Goal: Task Accomplishment & Management: Use online tool/utility

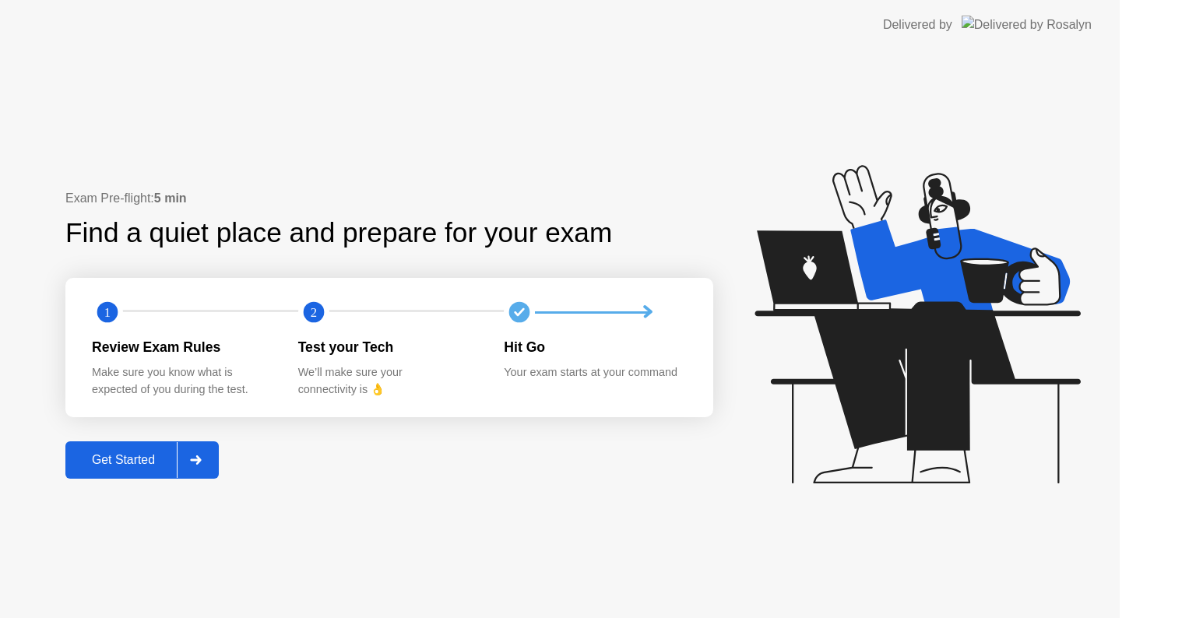
click at [981, 378] on icon at bounding box center [918, 324] width 326 height 319
click at [177, 453] on div "Get Started" at bounding box center [123, 460] width 107 height 14
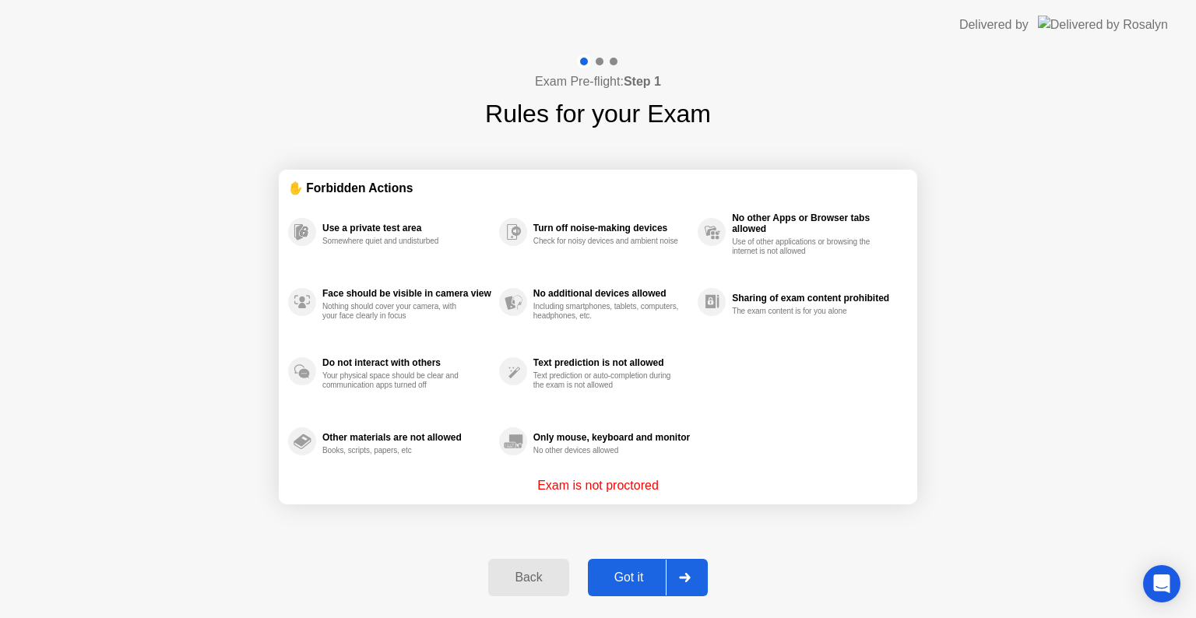
click at [628, 565] on button "Got it" at bounding box center [648, 577] width 120 height 37
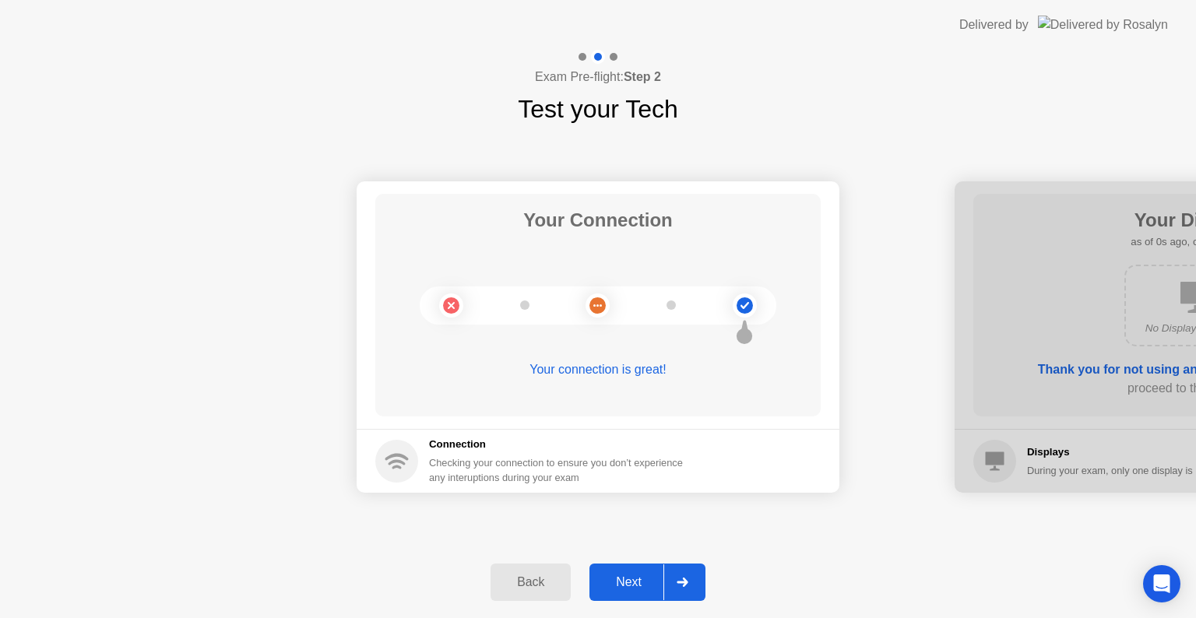
click at [642, 583] on div "Next" at bounding box center [628, 583] width 69 height 14
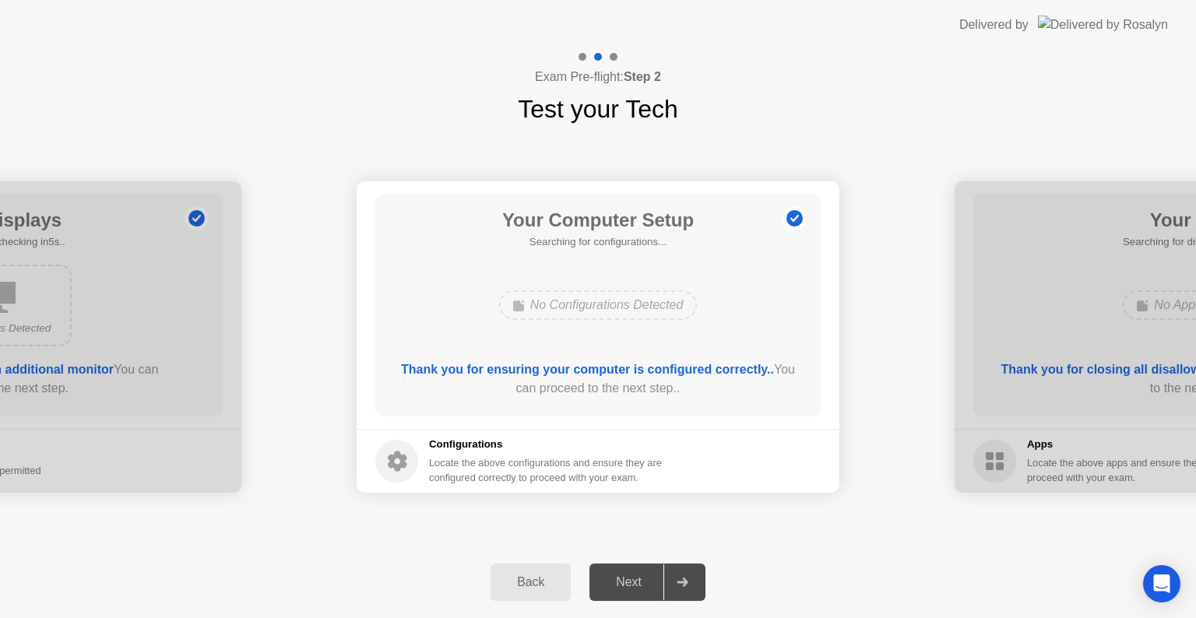
click at [642, 583] on div "Next" at bounding box center [628, 583] width 69 height 14
click at [657, 583] on div "Next" at bounding box center [628, 583] width 69 height 14
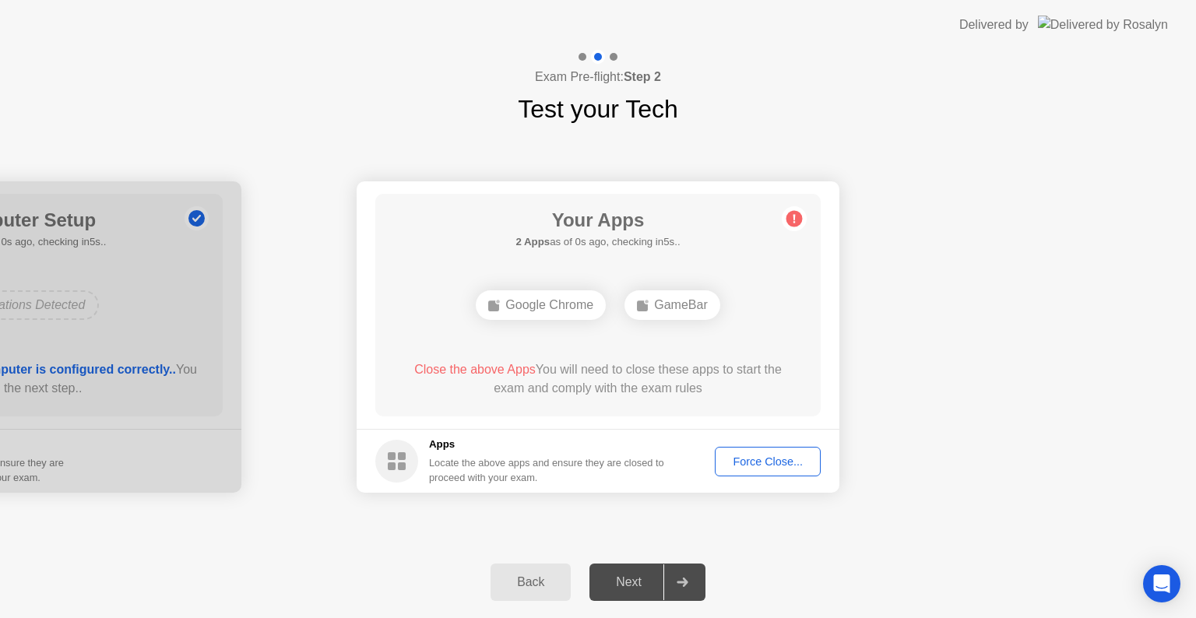
click at [733, 471] on footer "Apps Locate the above apps and ensure they are closed to proceed with your exam…" at bounding box center [598, 461] width 483 height 64
click at [733, 471] on button "Force Close..." at bounding box center [768, 462] width 106 height 30
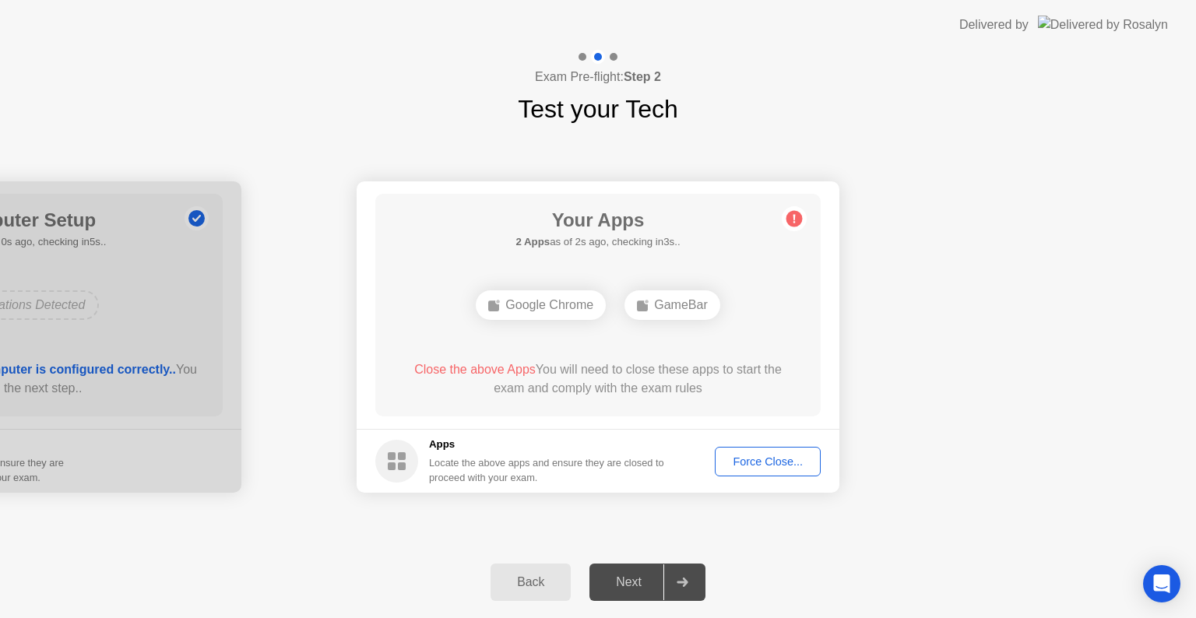
click at [763, 467] on div "Force Close..." at bounding box center [767, 462] width 95 height 12
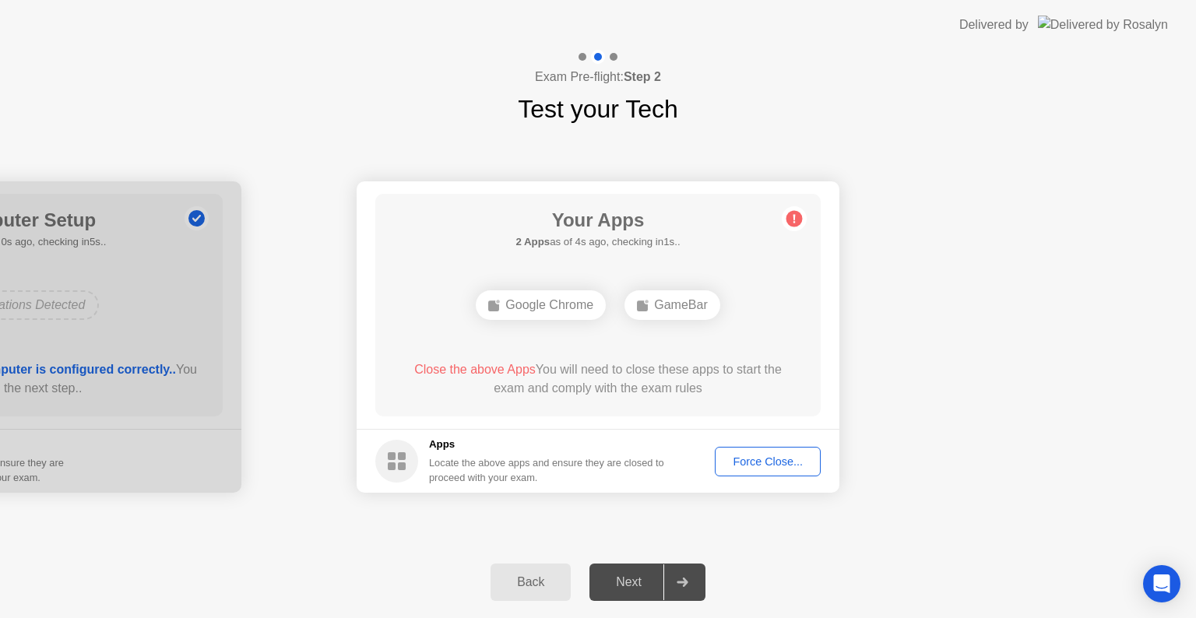
click at [758, 464] on div "Force Close..." at bounding box center [767, 462] width 95 height 12
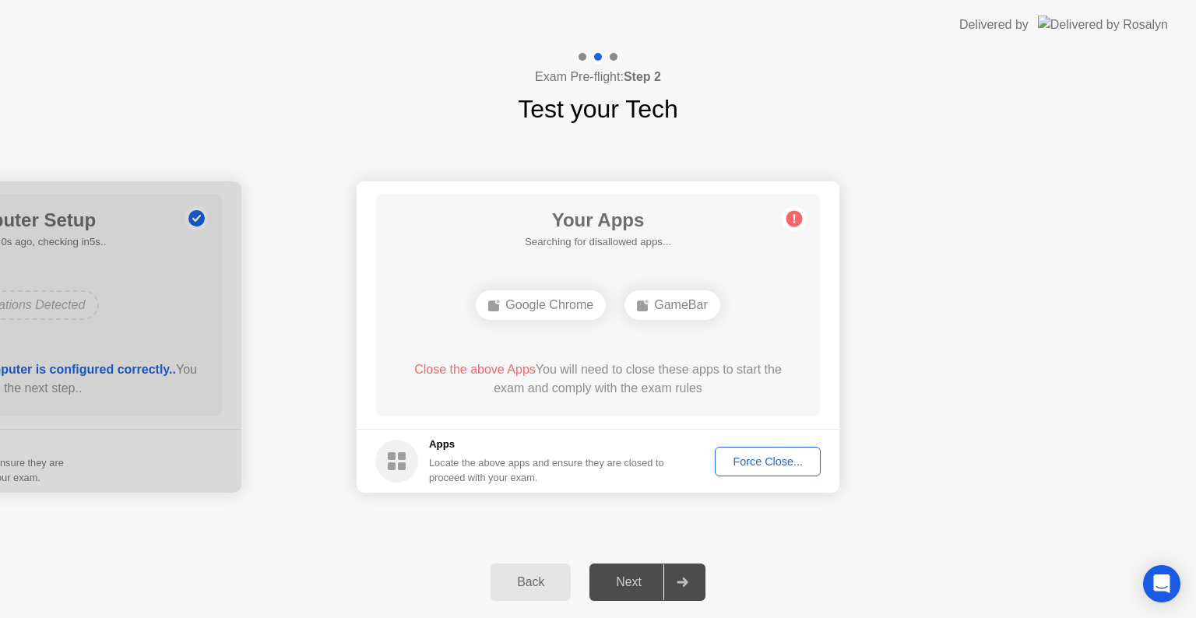
click at [762, 456] on div "Force Close..." at bounding box center [767, 462] width 95 height 12
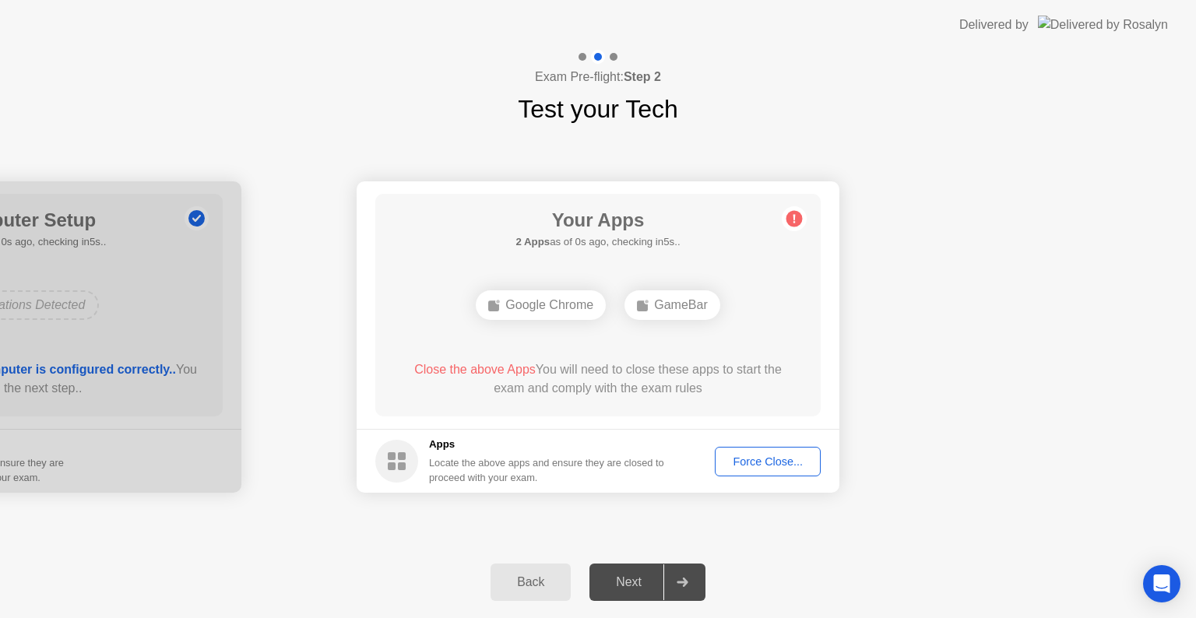
click at [735, 463] on div "Force Close..." at bounding box center [767, 462] width 95 height 12
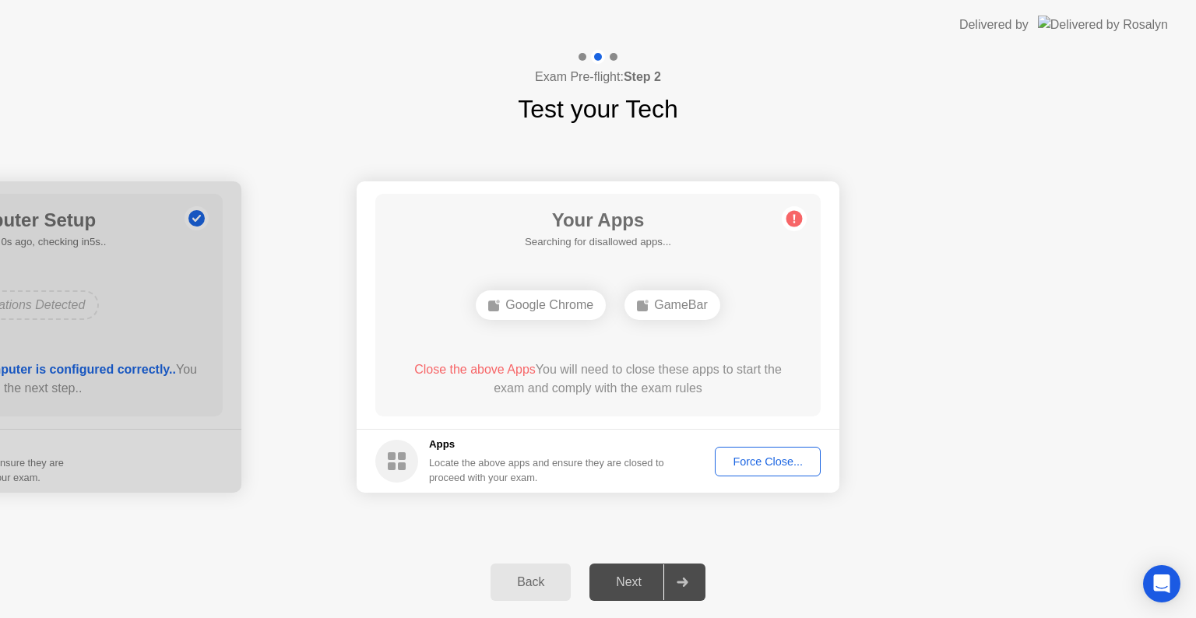
click at [739, 459] on div "Force Close..." at bounding box center [767, 462] width 95 height 12
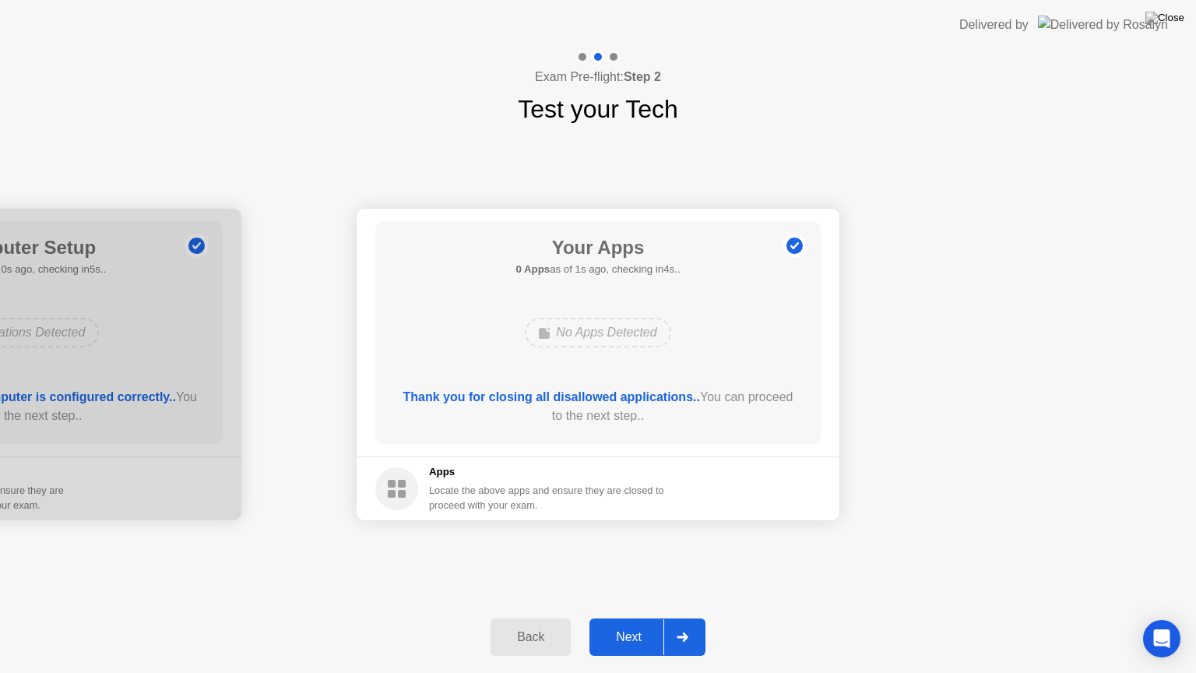
click at [654, 618] on button "Next" at bounding box center [648, 636] width 116 height 37
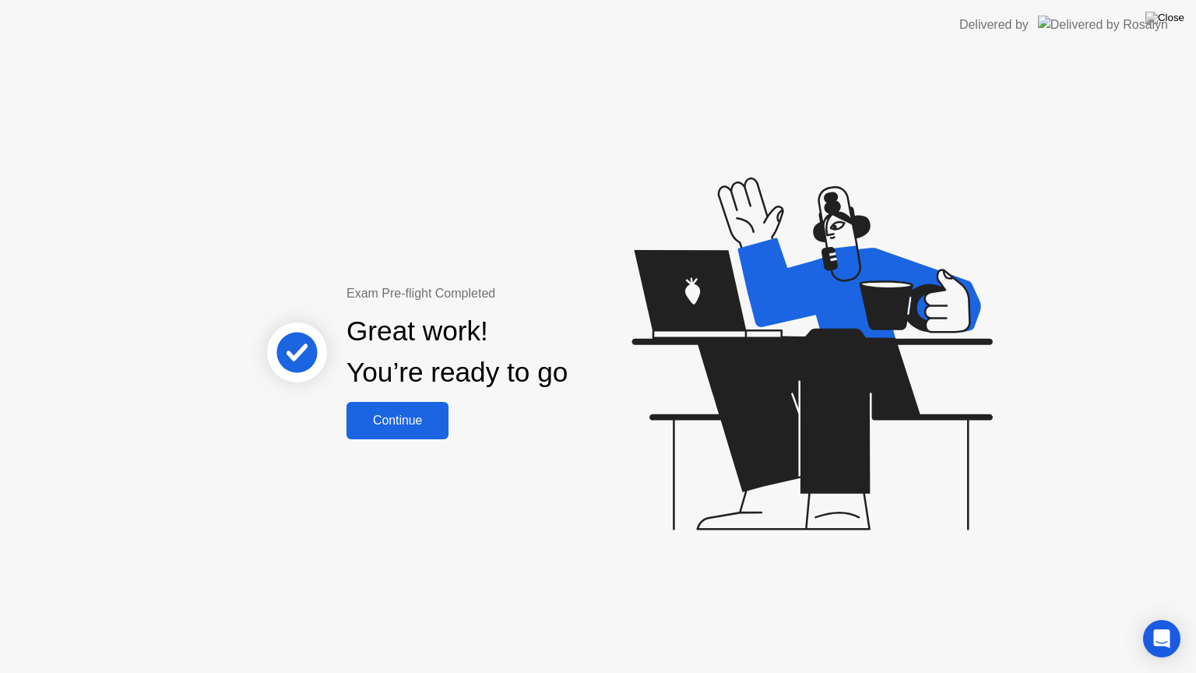
click at [424, 438] on button "Continue" at bounding box center [398, 420] width 102 height 37
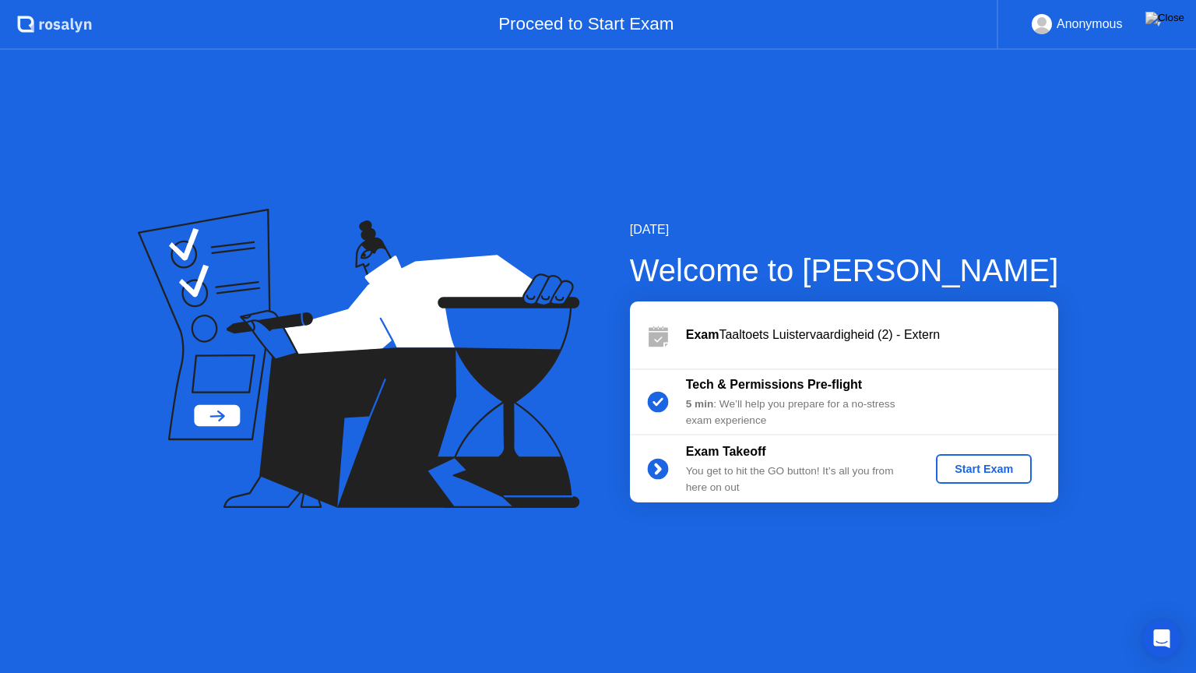
click at [963, 475] on div "Start Exam" at bounding box center [983, 469] width 83 height 12
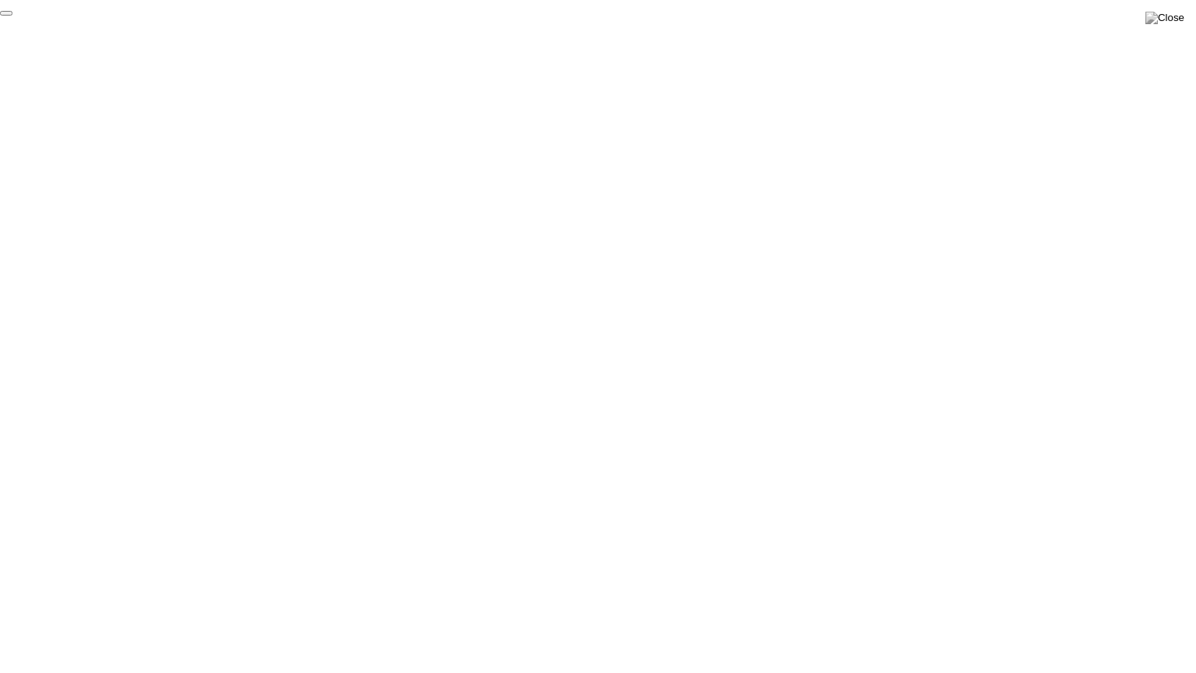
click div "End Proctoring Session"
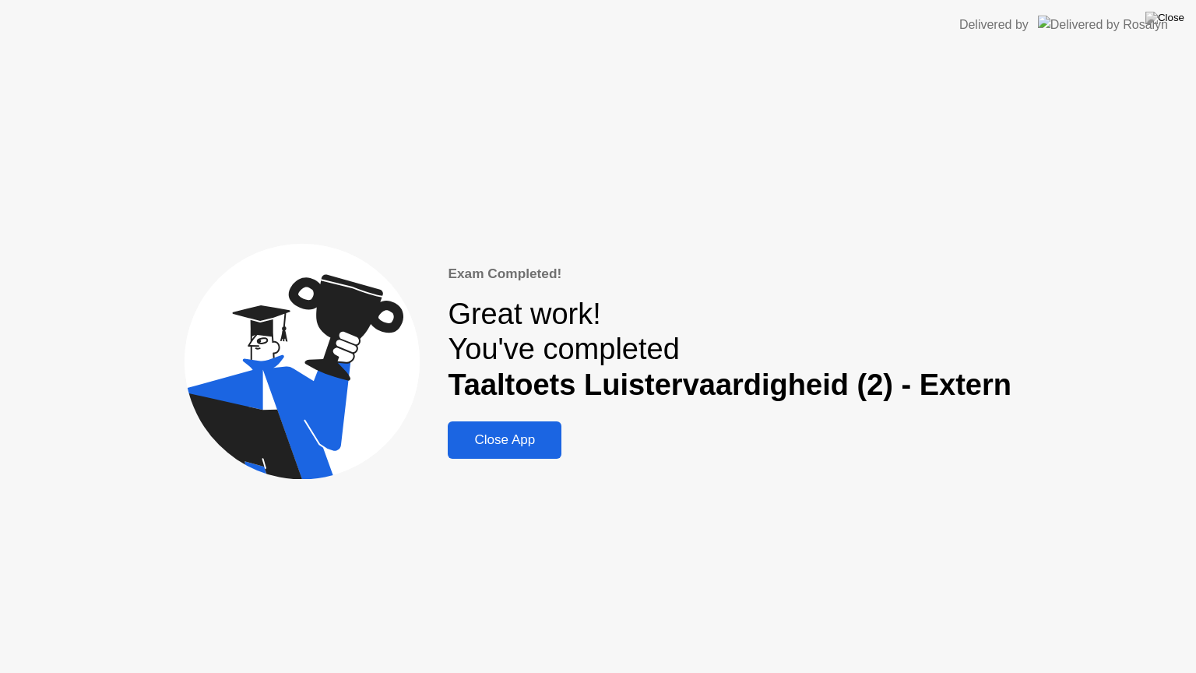
click at [484, 439] on div "Close App" at bounding box center [505, 440] width 104 height 16
